Goal: Task Accomplishment & Management: Manage account settings

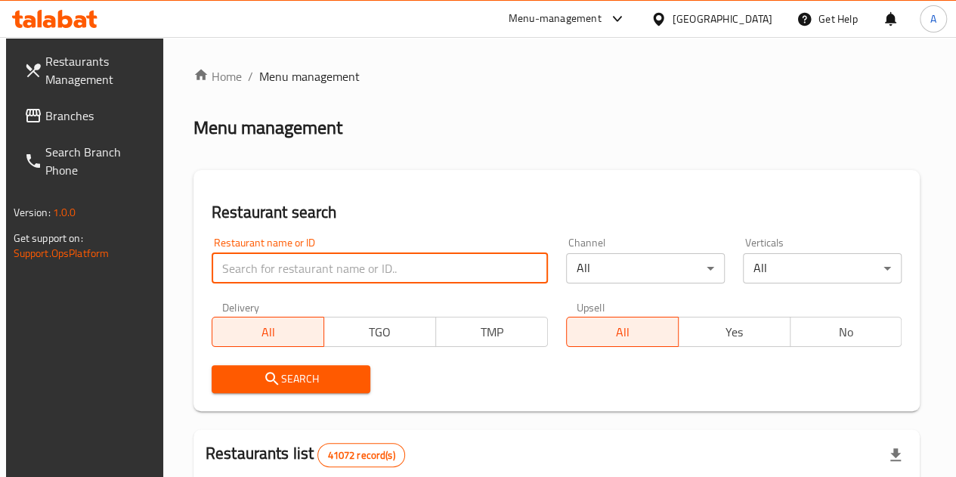
click at [352, 259] on input "search" at bounding box center [380, 268] width 336 height 30
paste input "648283"
type input "648283"
click button "Search" at bounding box center [291, 379] width 159 height 28
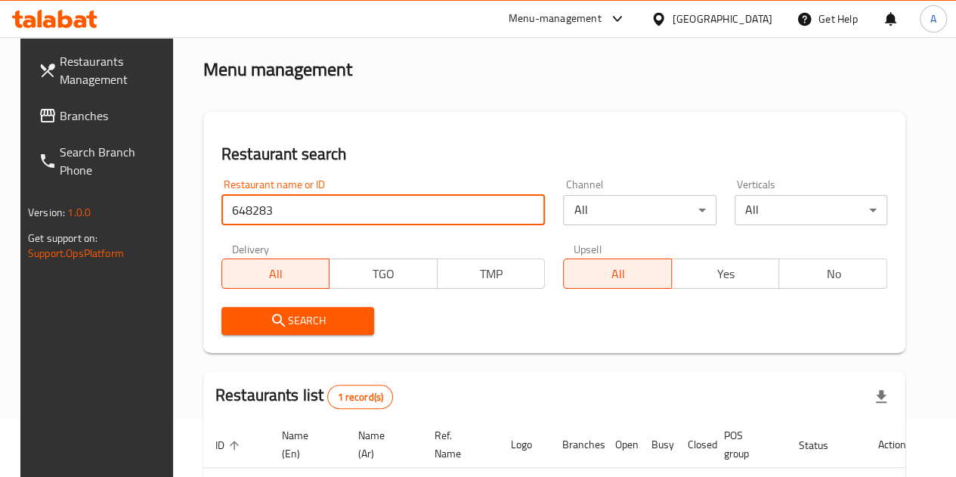
scroll to position [197, 0]
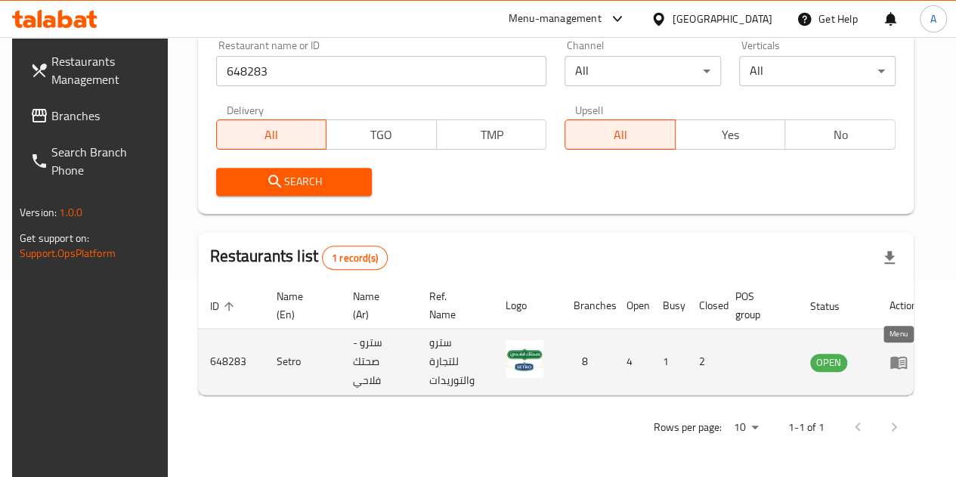
click at [892, 363] on icon "enhanced table" at bounding box center [898, 362] width 17 height 13
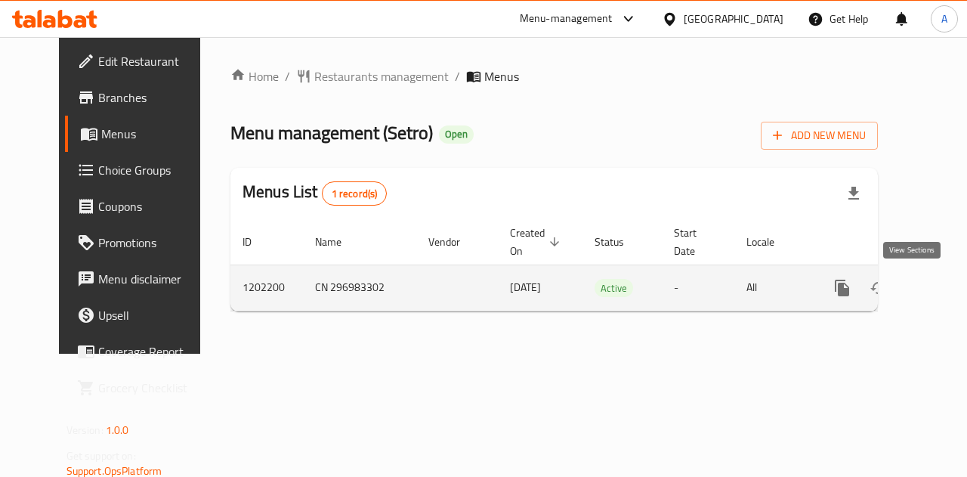
click at [942, 293] on icon "enhanced table" at bounding box center [951, 288] width 18 height 18
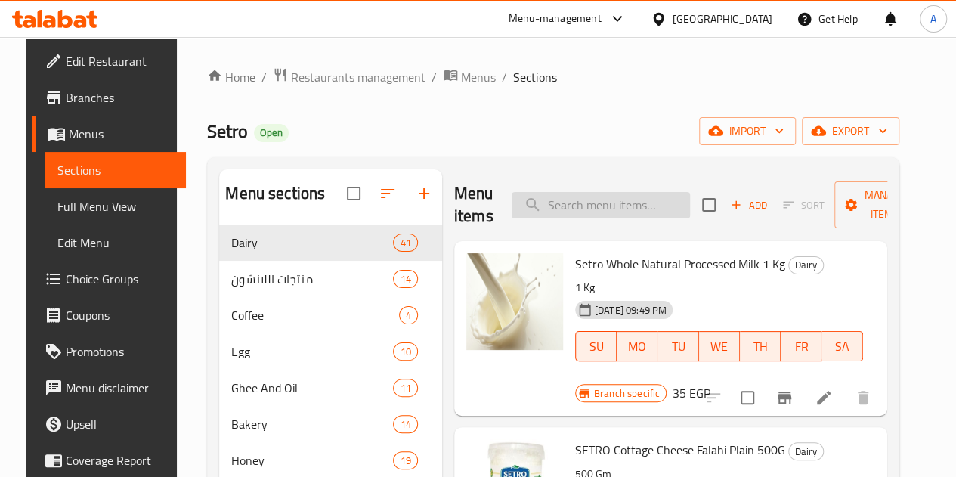
click at [568, 211] on input "search" at bounding box center [601, 205] width 178 height 26
type input "r"
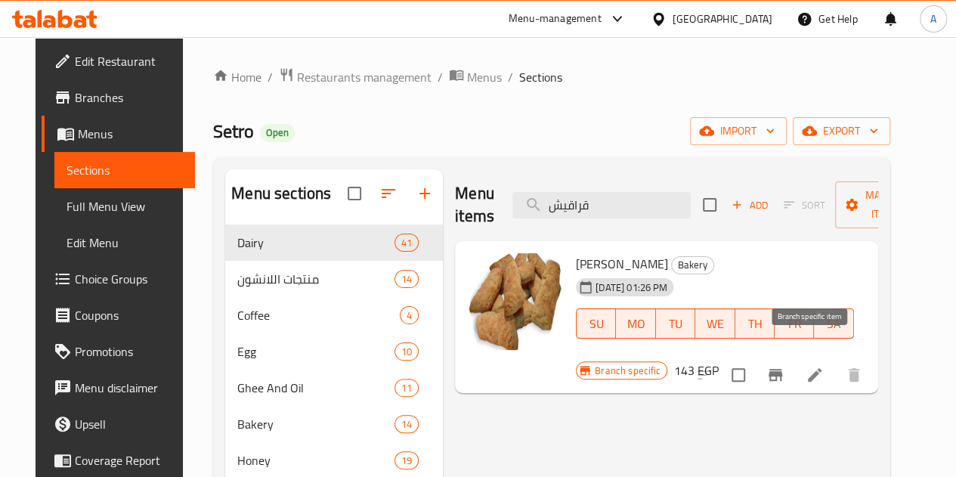
type input "قراقيش"
click at [782, 369] on icon "Branch-specific-item" at bounding box center [776, 375] width 14 height 12
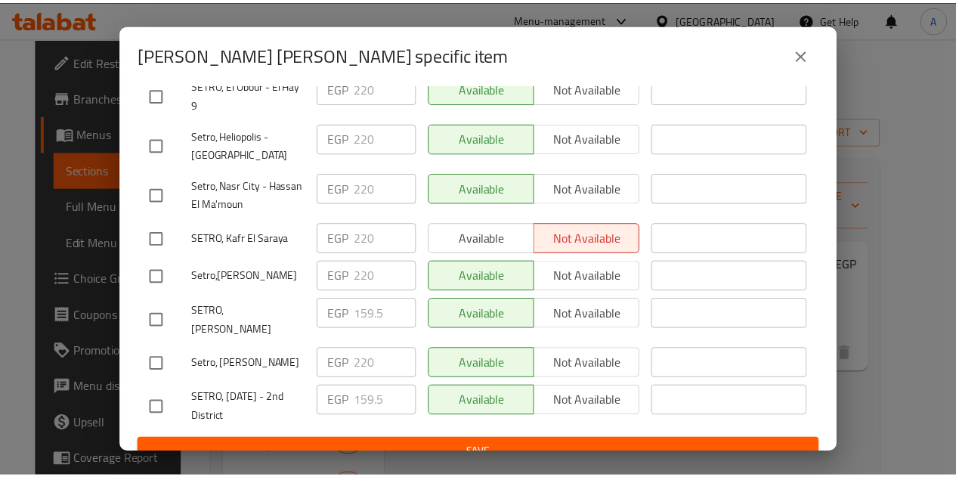
scroll to position [308, 0]
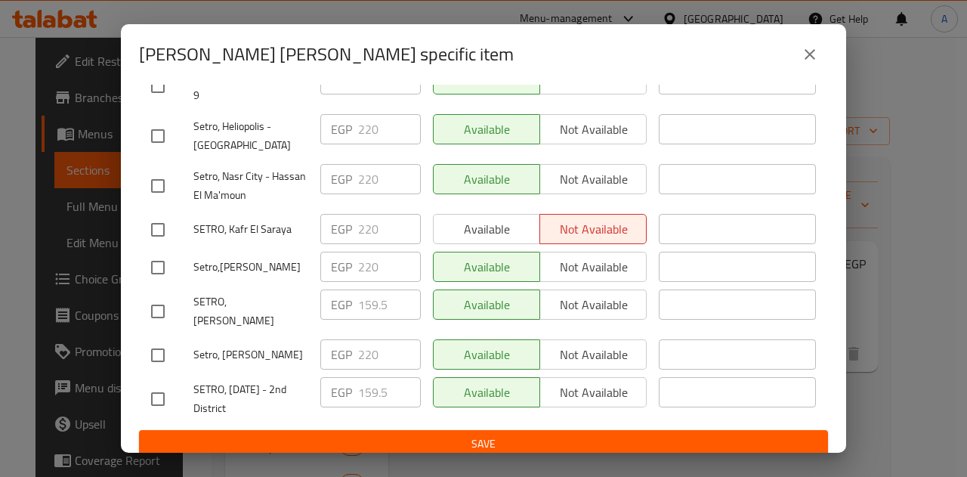
click at [161, 388] on input "checkbox" at bounding box center [158, 399] width 32 height 32
click at [151, 391] on input "checkbox" at bounding box center [158, 399] width 32 height 32
checkbox input "true"
click at [376, 387] on input "159.5" at bounding box center [389, 392] width 63 height 30
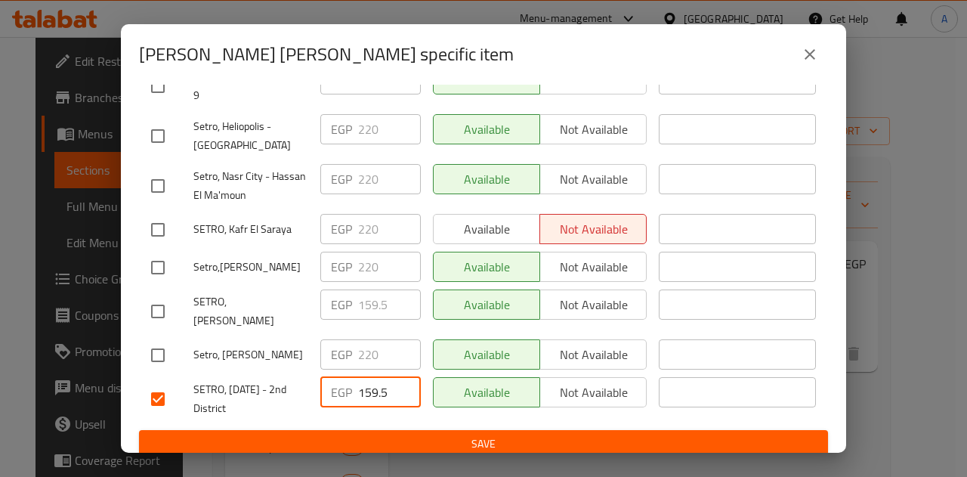
click at [376, 387] on input "159.5" at bounding box center [389, 392] width 63 height 30
type input "220"
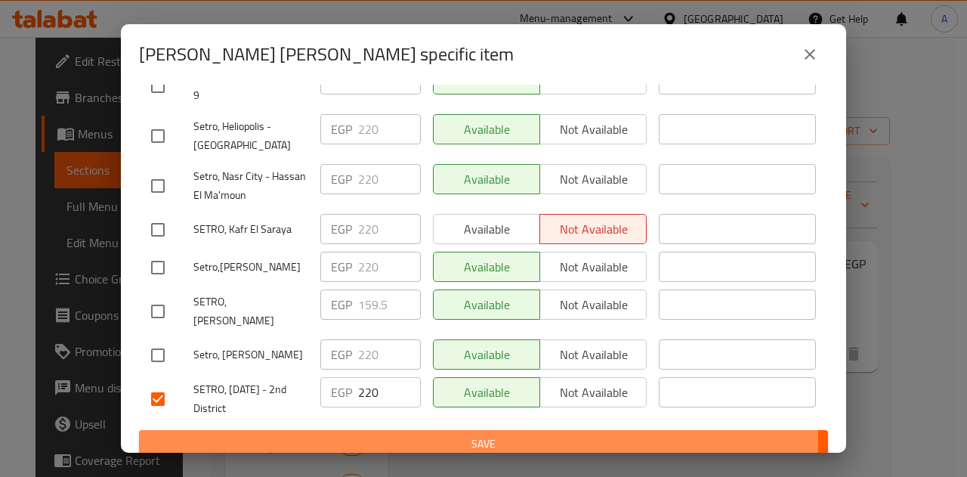
click at [408, 435] on span "Save" at bounding box center [483, 444] width 665 height 19
